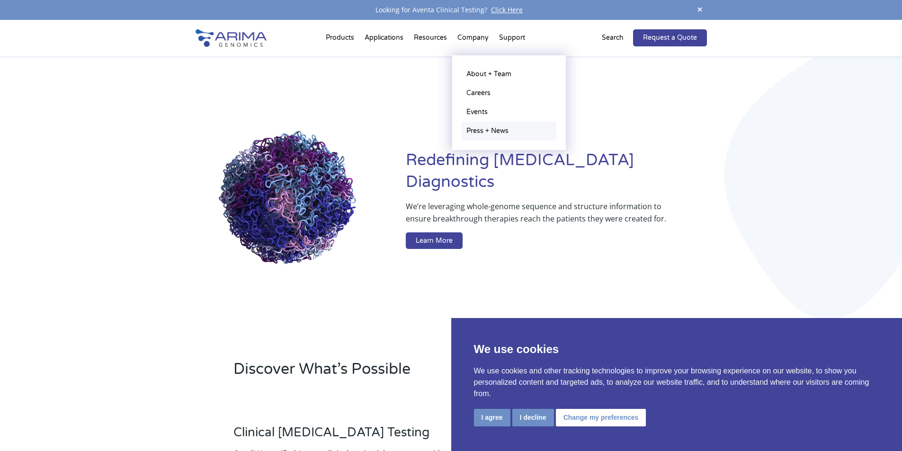
click at [499, 128] on link "Press + News" at bounding box center [509, 131] width 95 height 19
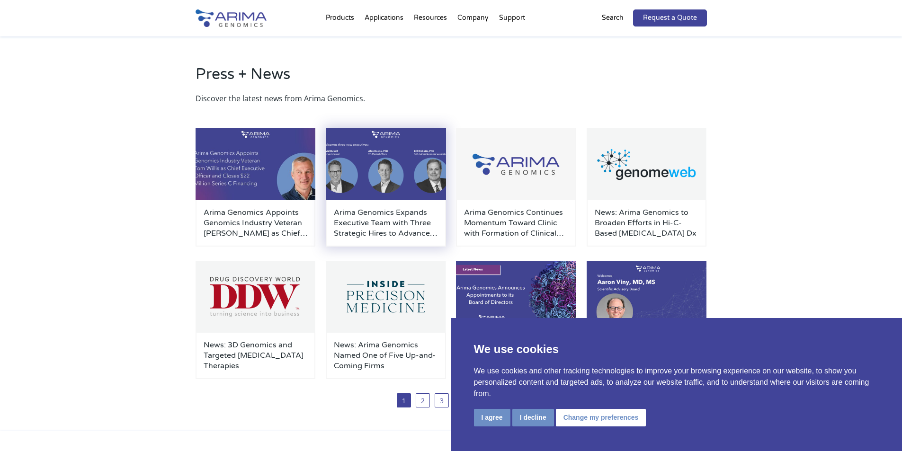
click at [392, 162] on img at bounding box center [386, 164] width 120 height 72
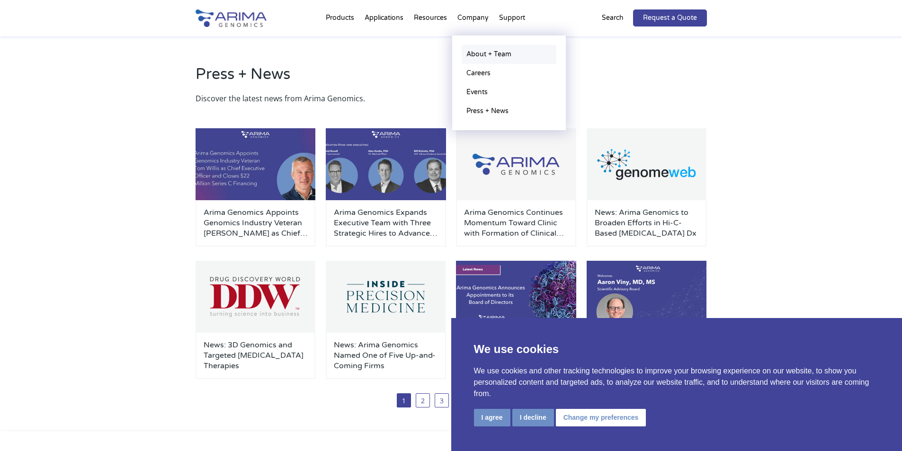
click at [474, 52] on link "About + Team" at bounding box center [509, 54] width 95 height 19
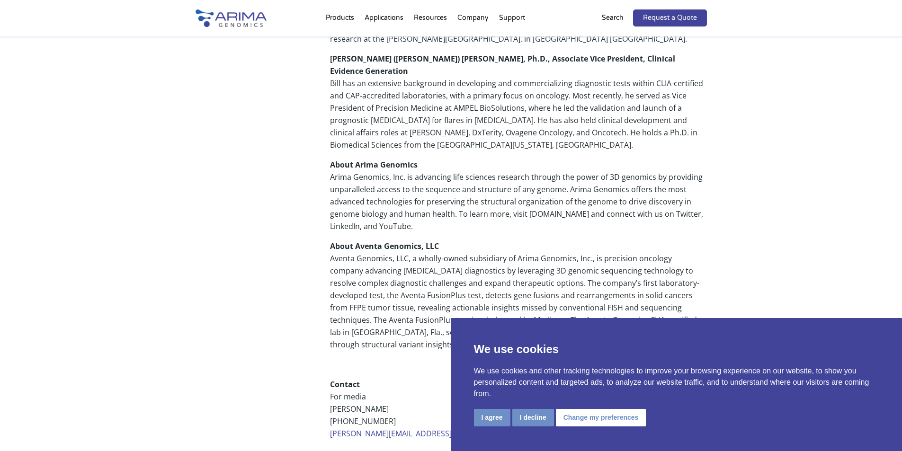
scroll to position [682, 0]
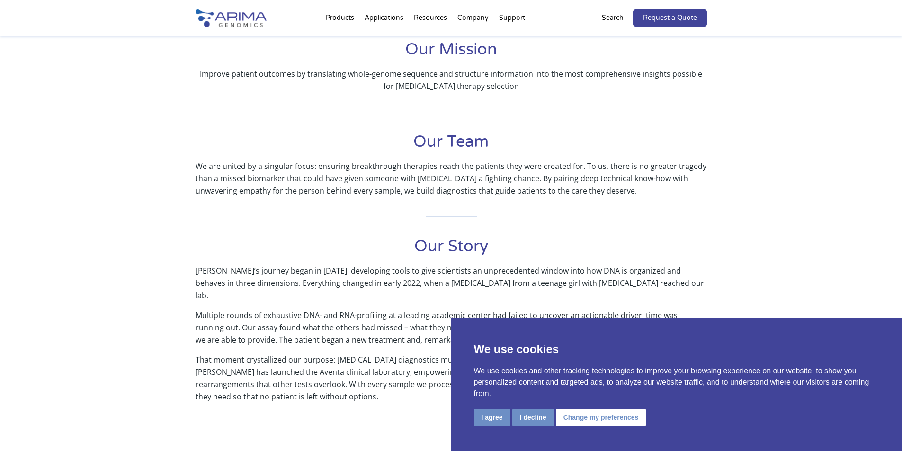
scroll to position [227, 0]
click at [530, 421] on button "I decline" at bounding box center [533, 418] width 42 height 18
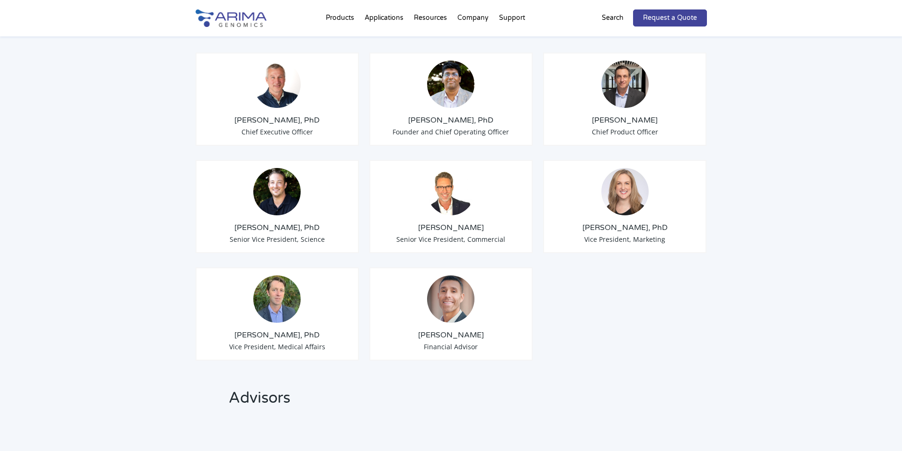
scroll to position [763, 0]
click at [279, 169] on img at bounding box center [276, 192] width 47 height 47
click at [286, 235] on span "Senior Vice President, Science" at bounding box center [277, 239] width 95 height 9
click at [444, 93] on img at bounding box center [450, 84] width 47 height 47
click at [444, 75] on img at bounding box center [450, 84] width 47 height 47
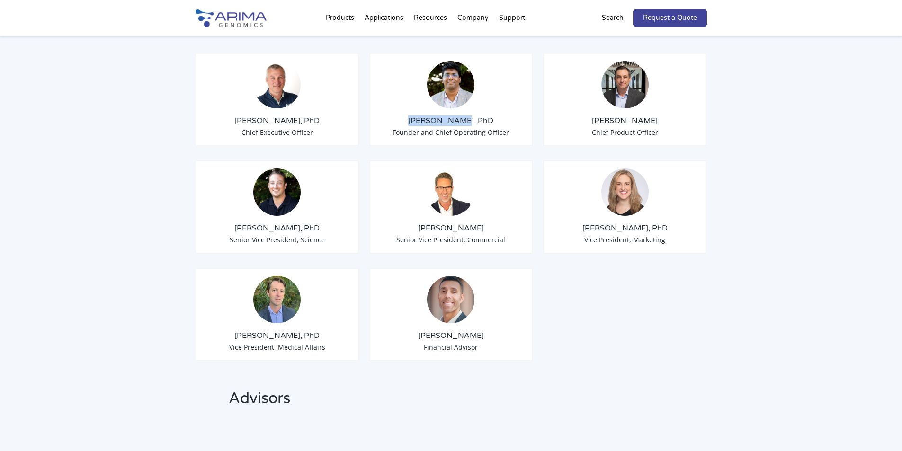
drag, startPoint x: 419, startPoint y: 109, endPoint x: 463, endPoint y: 111, distance: 44.6
click at [463, 116] on h3 "[PERSON_NAME], PhD" at bounding box center [451, 121] width 148 height 10
copy h3 "Sid Selvaraj"
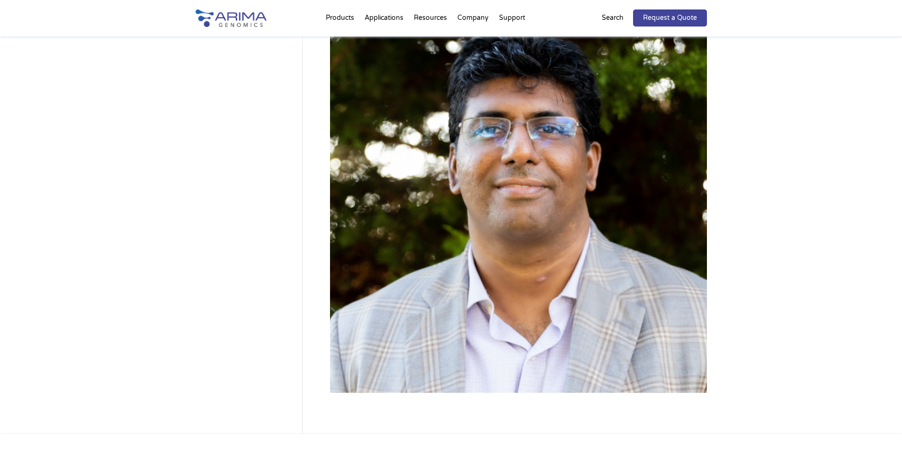
scroll to position [115, 0]
